Goal: Information Seeking & Learning: Learn about a topic

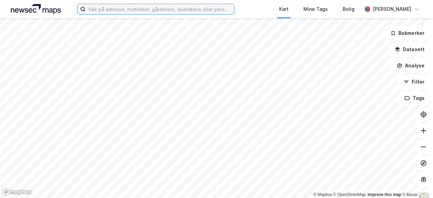
click at [191, 7] on input at bounding box center [160, 9] width 148 height 10
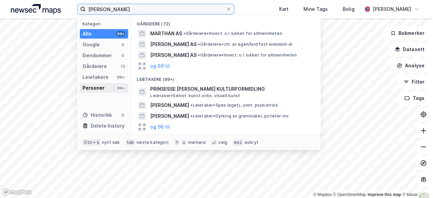
type input "[PERSON_NAME]"
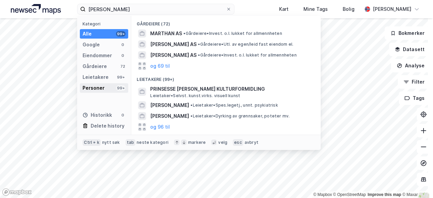
click at [100, 86] on div "Personer" at bounding box center [94, 88] width 22 height 8
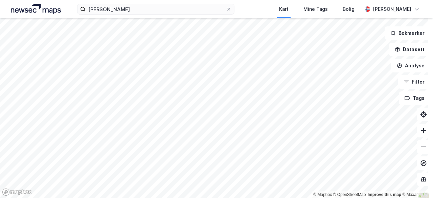
click at [141, 15] on div "[PERSON_NAME] Mine Tags Bolig [PERSON_NAME]" at bounding box center [216, 9] width 433 height 18
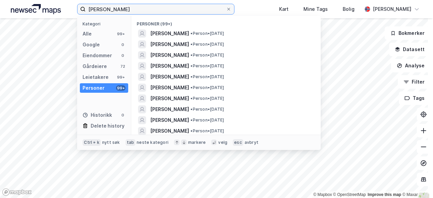
click at [138, 10] on input "[PERSON_NAME]" at bounding box center [156, 9] width 140 height 10
drag, startPoint x: 134, startPoint y: 10, endPoint x: 64, endPoint y: 14, distance: 70.4
click at [64, 14] on div "[PERSON_NAME] Kategori Alle 99+ Google 0 Eiendommer 0 Gårdeiere 72 Leietakere 9…" at bounding box center [216, 9] width 433 height 18
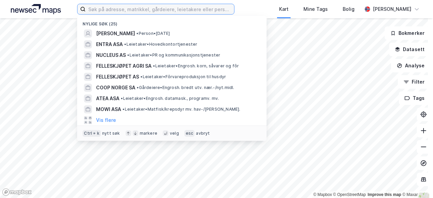
paste input "[STREET_ADDRESS]"
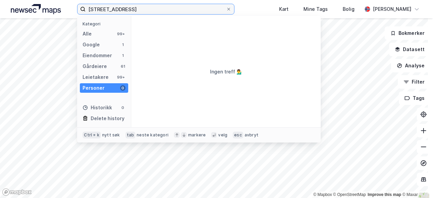
type input "[STREET_ADDRESS]"
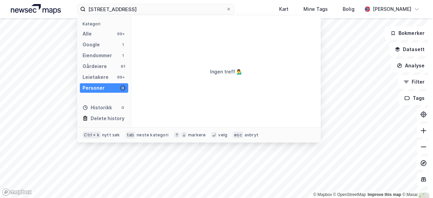
click at [94, 87] on div "Personer" at bounding box center [94, 88] width 22 height 8
click at [93, 32] on div "Alle 99+" at bounding box center [104, 33] width 48 height 9
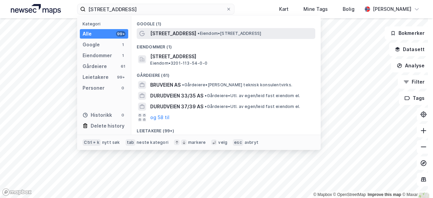
click at [160, 33] on span "[STREET_ADDRESS]" at bounding box center [173, 33] width 46 height 8
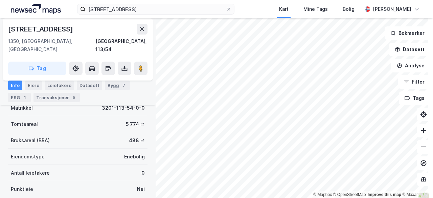
scroll to position [50, 0]
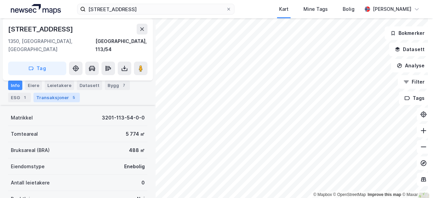
click at [65, 98] on div "Transaksjoner 5" at bounding box center [56, 97] width 46 height 9
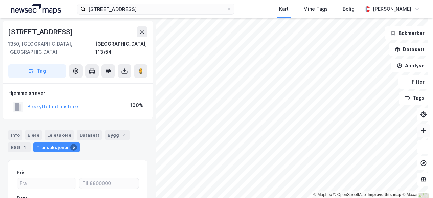
click at [420, 133] on icon at bounding box center [423, 130] width 7 height 7
click at [420, 148] on icon at bounding box center [423, 146] width 7 height 7
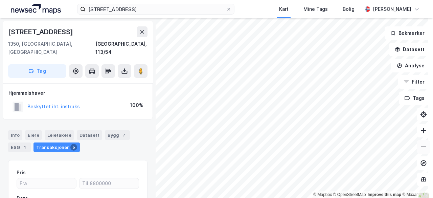
click at [420, 148] on icon at bounding box center [423, 146] width 7 height 7
click at [420, 133] on icon at bounding box center [423, 130] width 7 height 7
click at [423, 131] on icon at bounding box center [423, 130] width 1 height 5
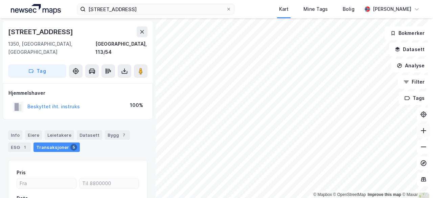
click at [423, 131] on icon at bounding box center [423, 130] width 1 height 5
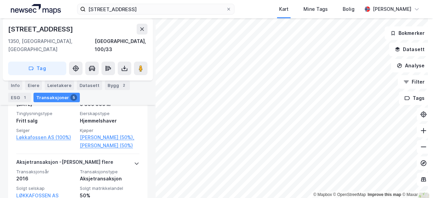
scroll to position [185, 0]
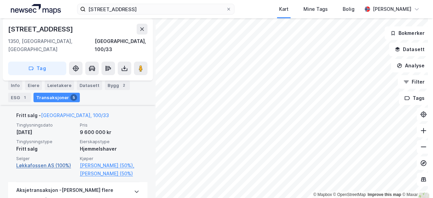
click at [59, 161] on link "Løkkafossen AS (100%)" at bounding box center [46, 165] width 60 height 8
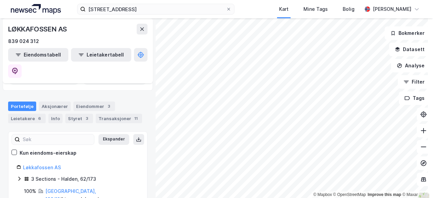
scroll to position [53, 0]
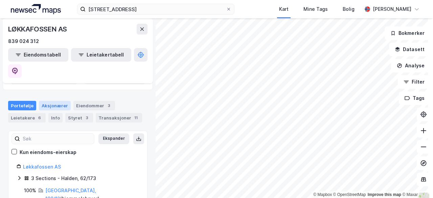
click at [55, 101] on div "Aksjonærer" at bounding box center [55, 105] width 32 height 9
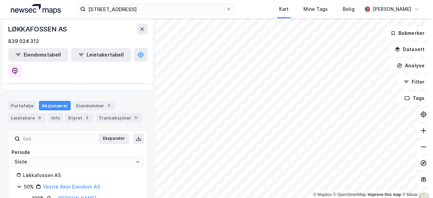
scroll to position [69, 0]
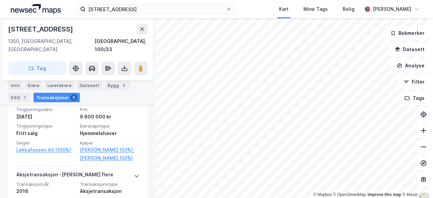
scroll to position [203, 0]
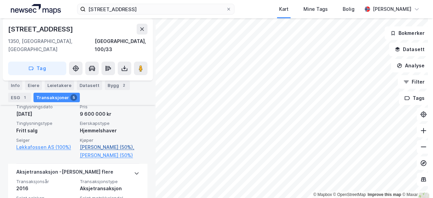
click at [106, 143] on link "[PERSON_NAME] (50%)," at bounding box center [110, 147] width 60 height 8
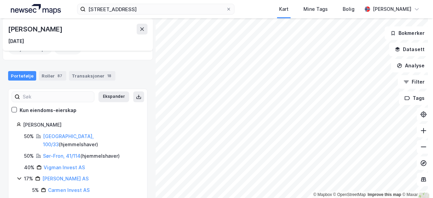
scroll to position [55, 0]
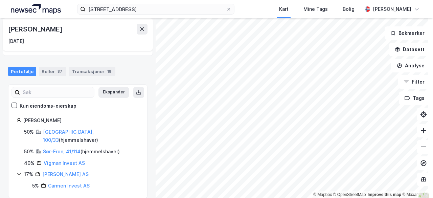
click at [20, 171] on icon at bounding box center [19, 173] width 5 height 5
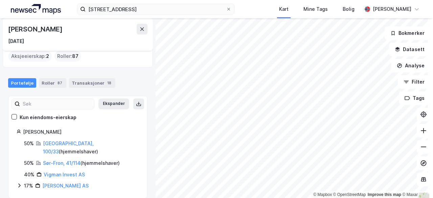
click at [20, 183] on icon at bounding box center [19, 185] width 5 height 5
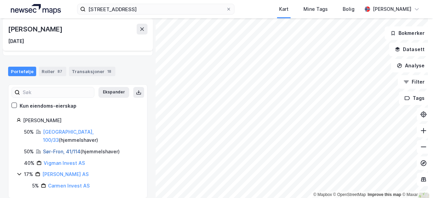
click at [60, 148] on link "Sør-Fron, 41/114" at bounding box center [62, 151] width 38 height 6
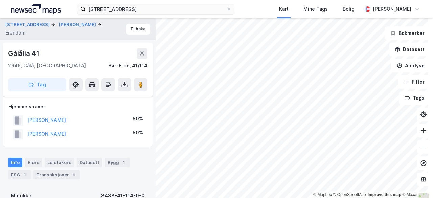
scroll to position [198, 0]
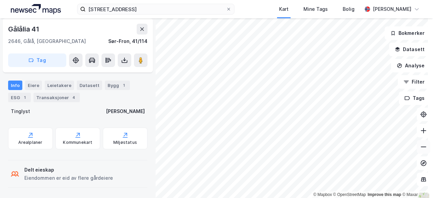
click at [420, 149] on icon at bounding box center [423, 146] width 7 height 7
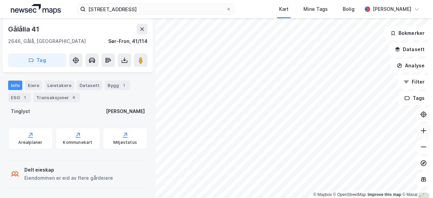
click at [423, 131] on icon at bounding box center [423, 130] width 1 height 5
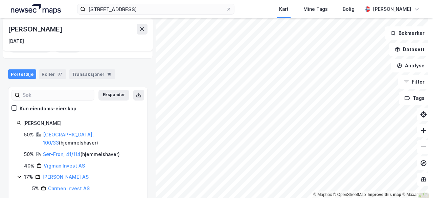
scroll to position [53, 0]
click at [69, 162] on link "Vigman Invest AS" at bounding box center [64, 165] width 41 height 6
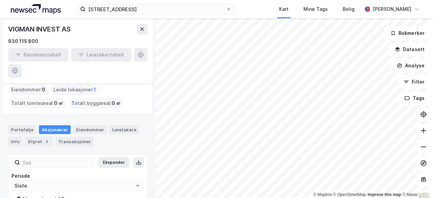
scroll to position [28, 0]
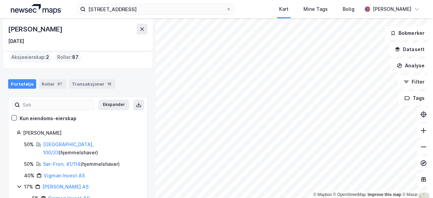
scroll to position [55, 0]
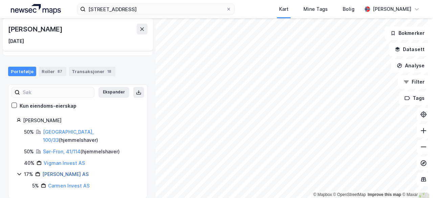
click at [72, 171] on link "[PERSON_NAME] AS" at bounding box center [65, 174] width 46 height 6
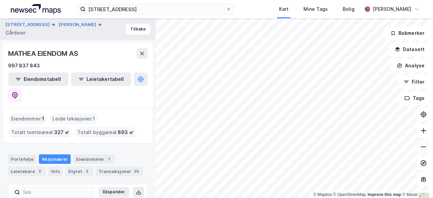
click at [418, 151] on button at bounding box center [424, 147] width 14 height 14
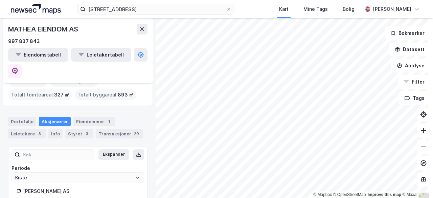
scroll to position [36, 0]
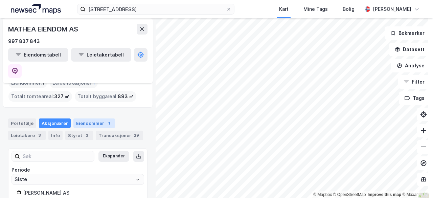
click at [89, 118] on div "Eiendommer 1" at bounding box center [94, 122] width 42 height 9
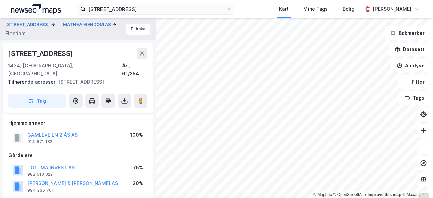
scroll to position [198, 0]
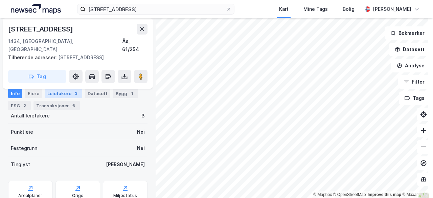
click at [62, 95] on div "Leietakere 3" at bounding box center [64, 93] width 38 height 9
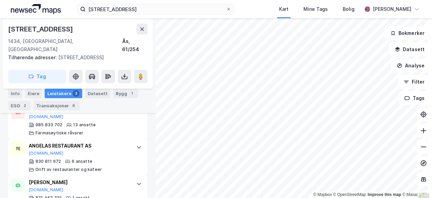
scroll to position [265, 0]
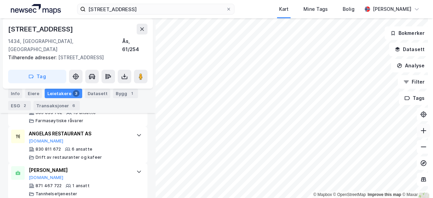
click at [423, 131] on icon at bounding box center [423, 130] width 1 height 5
